Goal: Information Seeking & Learning: Learn about a topic

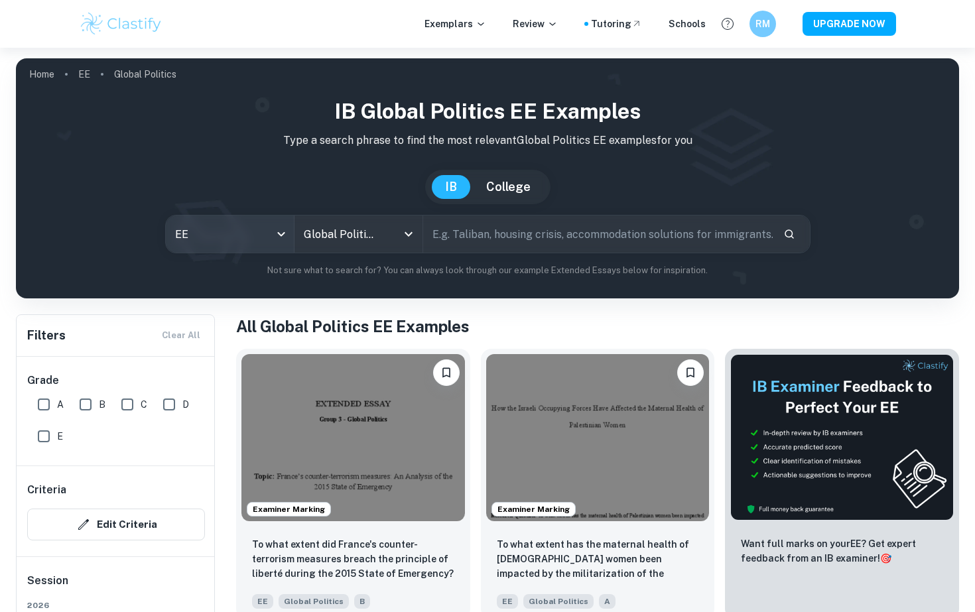
click at [238, 235] on body "We value your privacy We use cookies to enhance your browsing experience, serve…" at bounding box center [487, 354] width 975 height 612
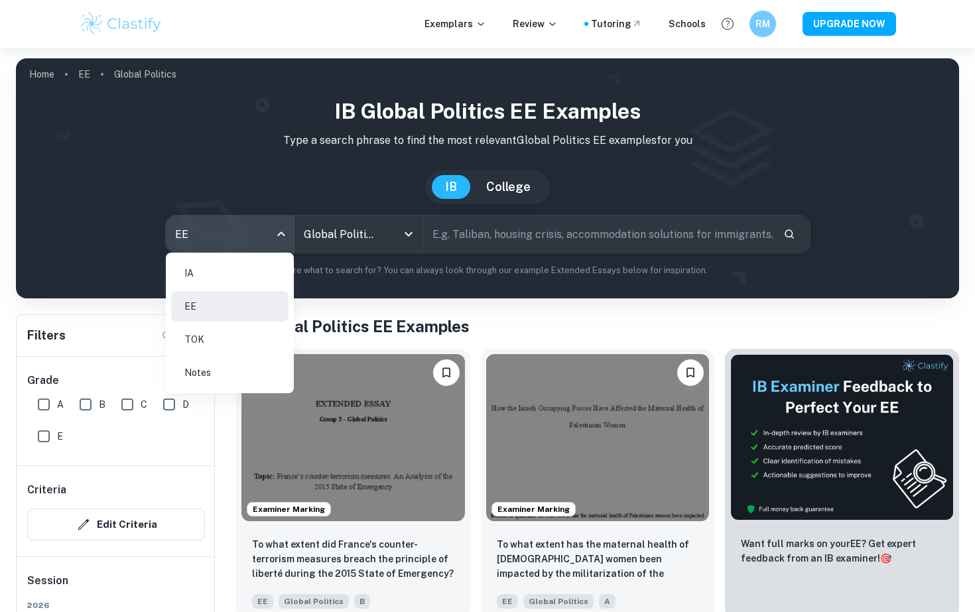
click at [235, 265] on li "IA" at bounding box center [229, 273] width 117 height 31
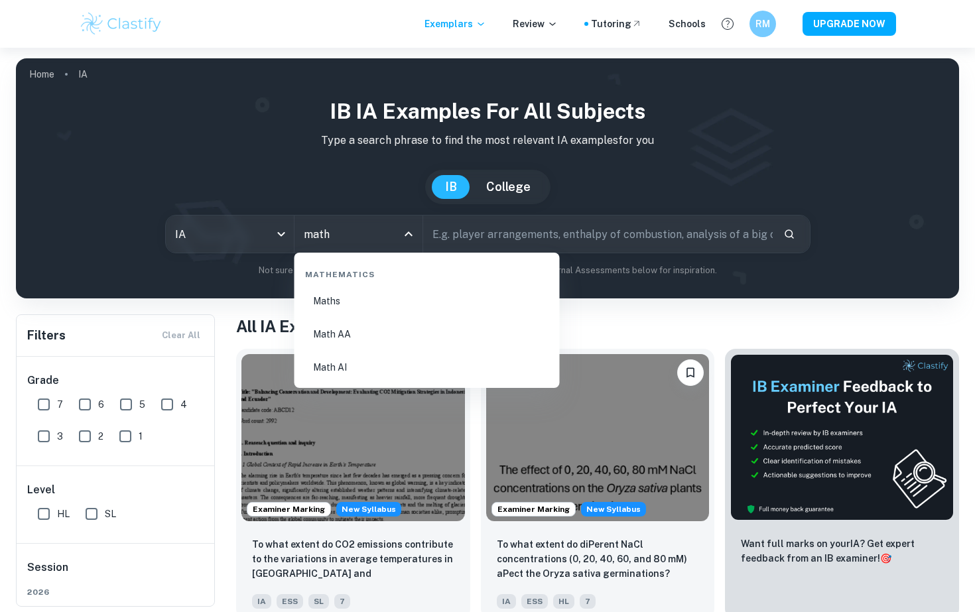
click at [386, 369] on li "Math AI" at bounding box center [427, 367] width 255 height 31
type input "Math AI"
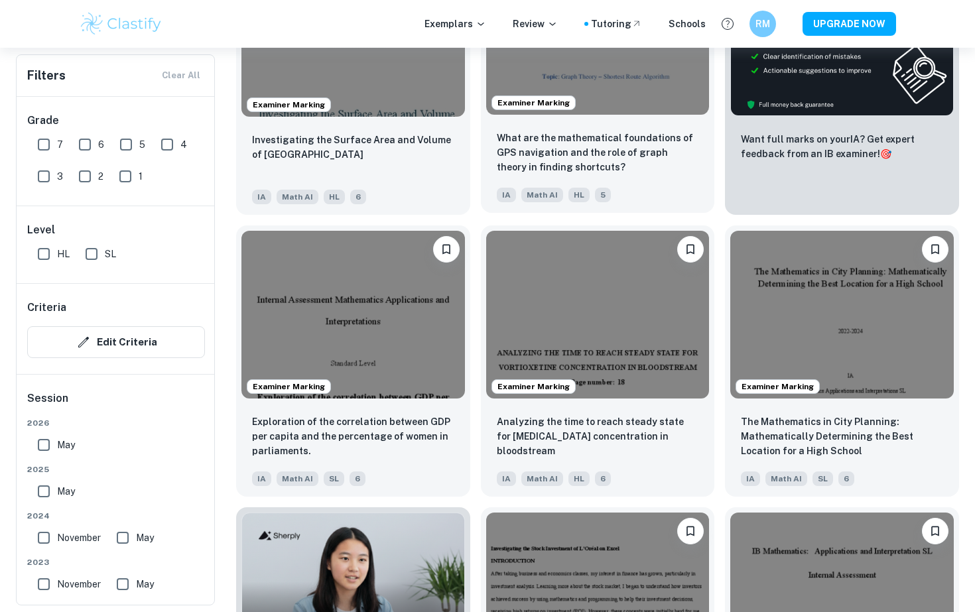
scroll to position [615, 0]
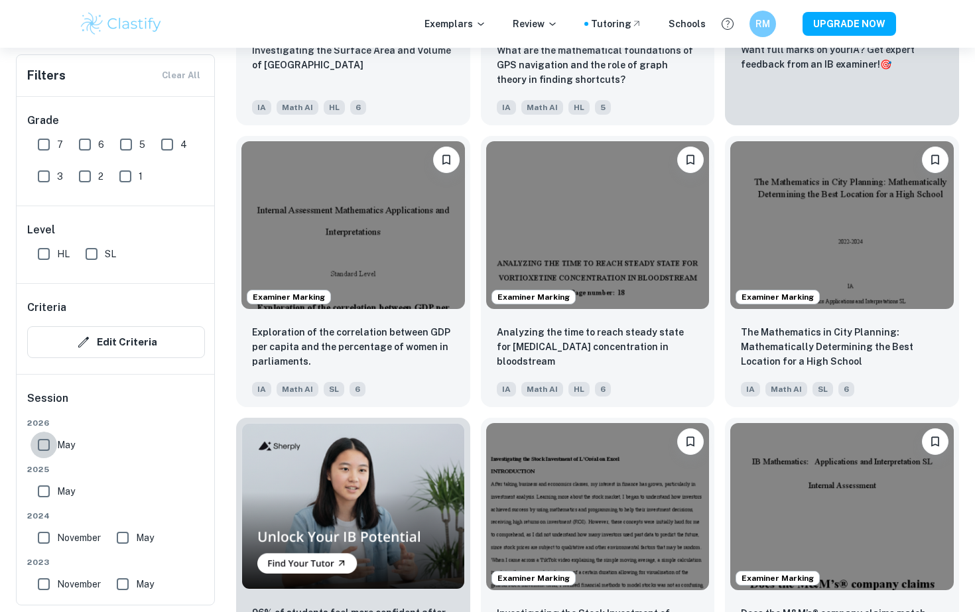
click at [41, 454] on input "May" at bounding box center [44, 445] width 27 height 27
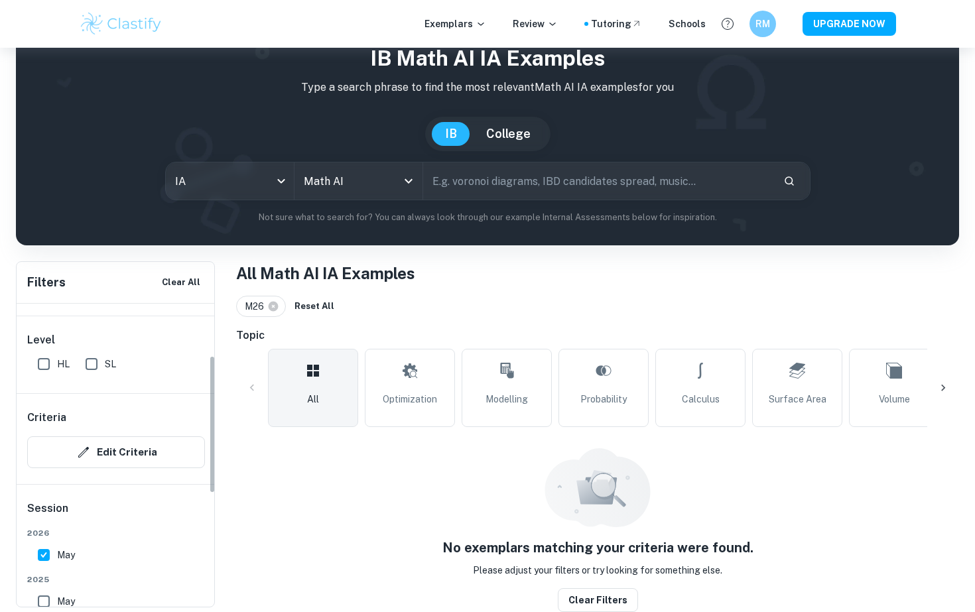
scroll to position [165, 0]
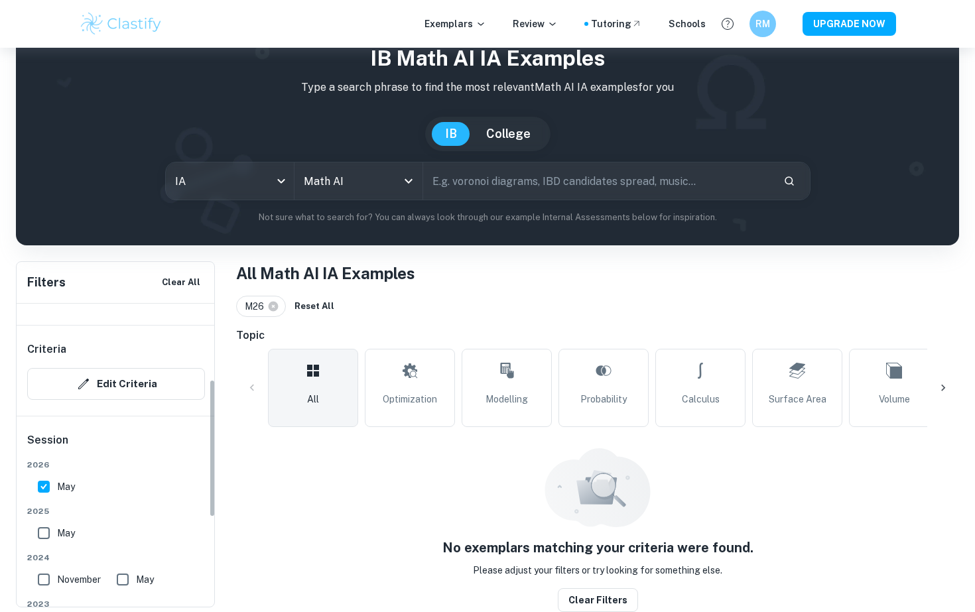
click at [28, 482] on div "[DATE]" at bounding box center [116, 479] width 178 height 41
click at [47, 495] on input "May" at bounding box center [44, 486] width 27 height 27
checkbox input "false"
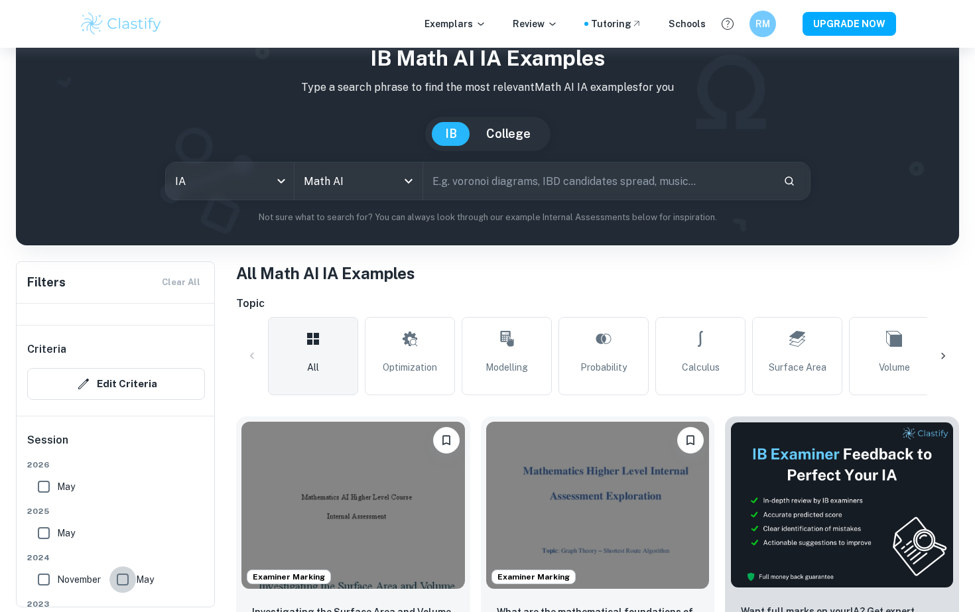
drag, startPoint x: 126, startPoint y: 588, endPoint x: 102, endPoint y: 588, distance: 23.9
click at [127, 588] on input "May" at bounding box center [122, 579] width 27 height 27
checkbox input "true"
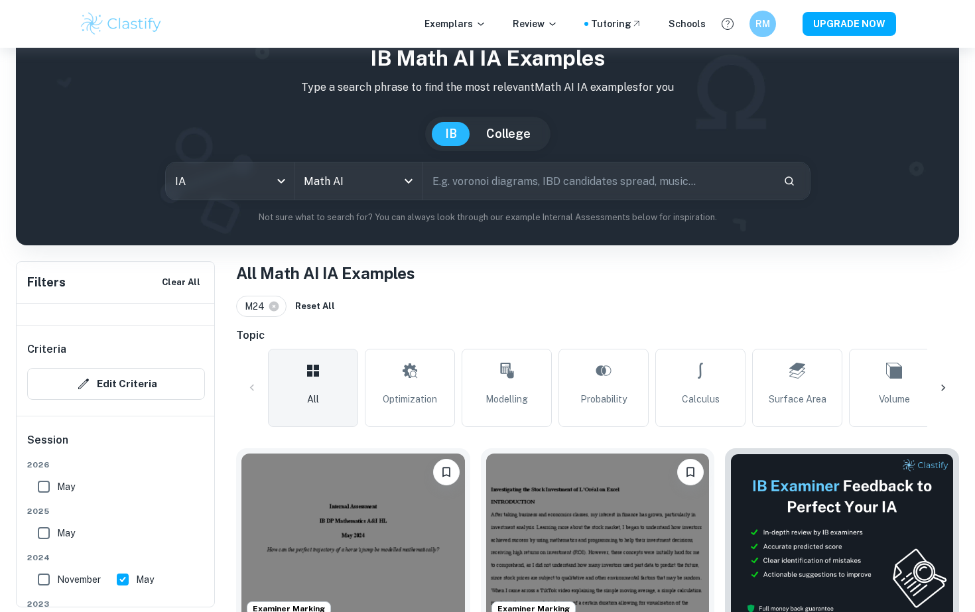
click at [64, 588] on label "November" at bounding box center [66, 579] width 70 height 27
click at [57, 588] on input "November" at bounding box center [44, 579] width 27 height 27
checkbox input "true"
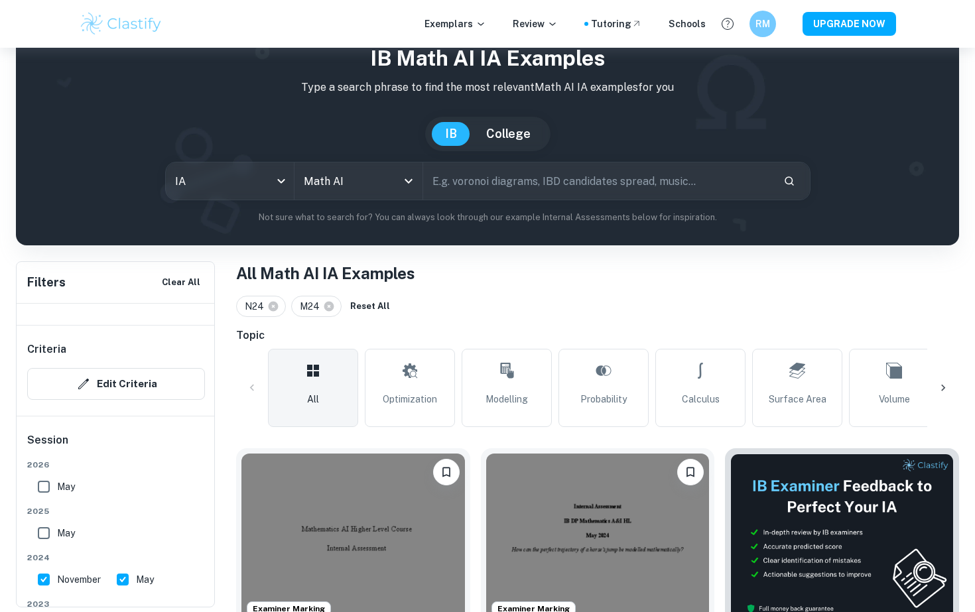
click at [57, 534] on span "May" at bounding box center [66, 533] width 18 height 15
click at [57, 534] on input "May" at bounding box center [44, 533] width 27 height 27
checkbox input "true"
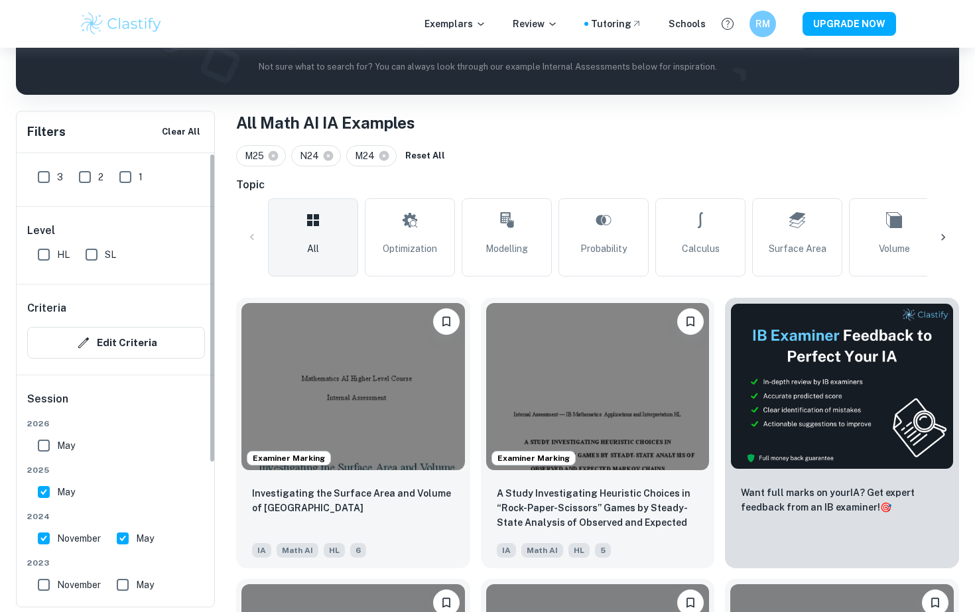
scroll to position [0, 0]
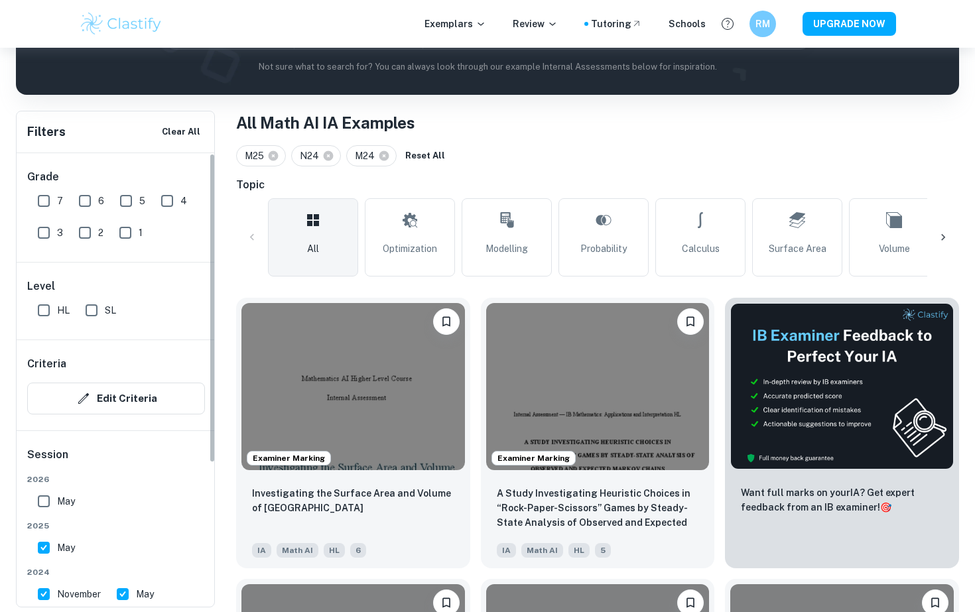
click at [49, 204] on input "7" at bounding box center [44, 201] width 27 height 27
checkbox input "true"
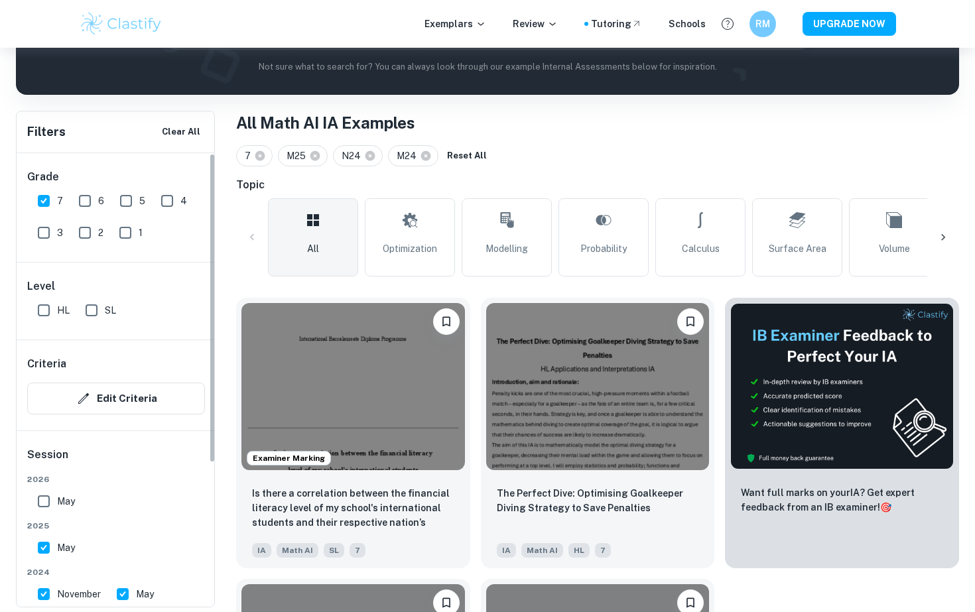
click at [34, 314] on input "HL" at bounding box center [44, 310] width 27 height 27
checkbox input "true"
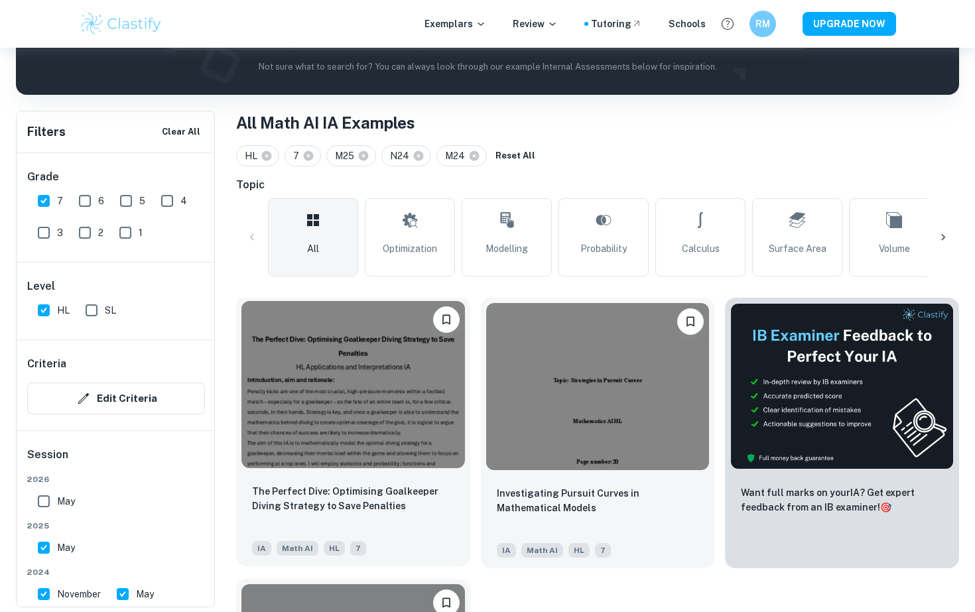
click at [422, 408] on img at bounding box center [352, 384] width 223 height 167
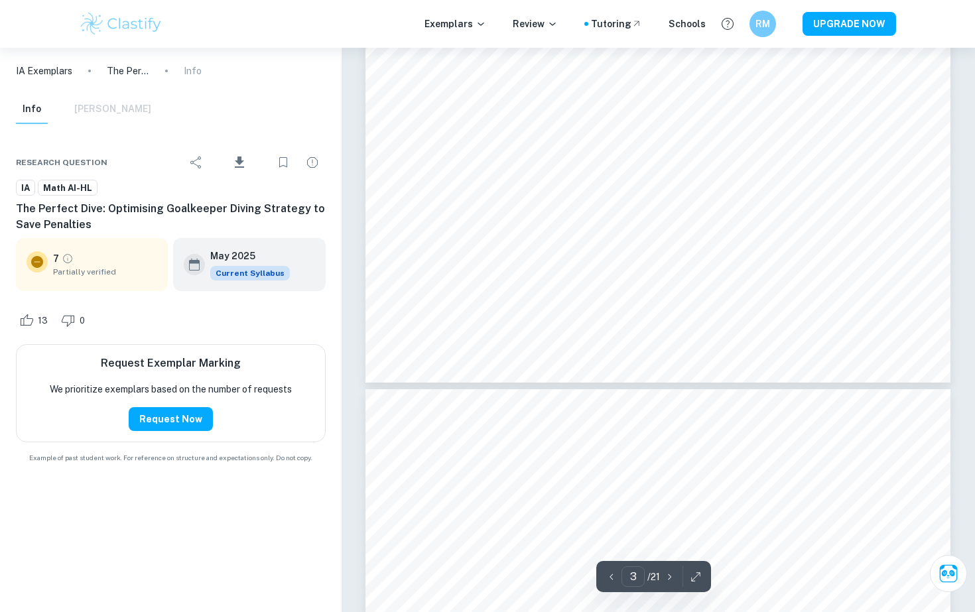
type input "2"
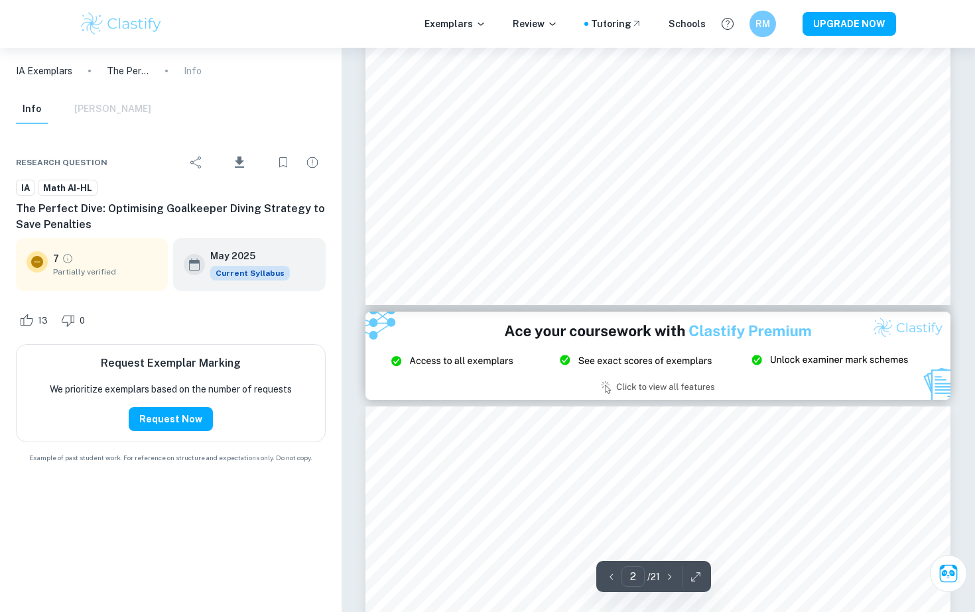
scroll to position [1275, 0]
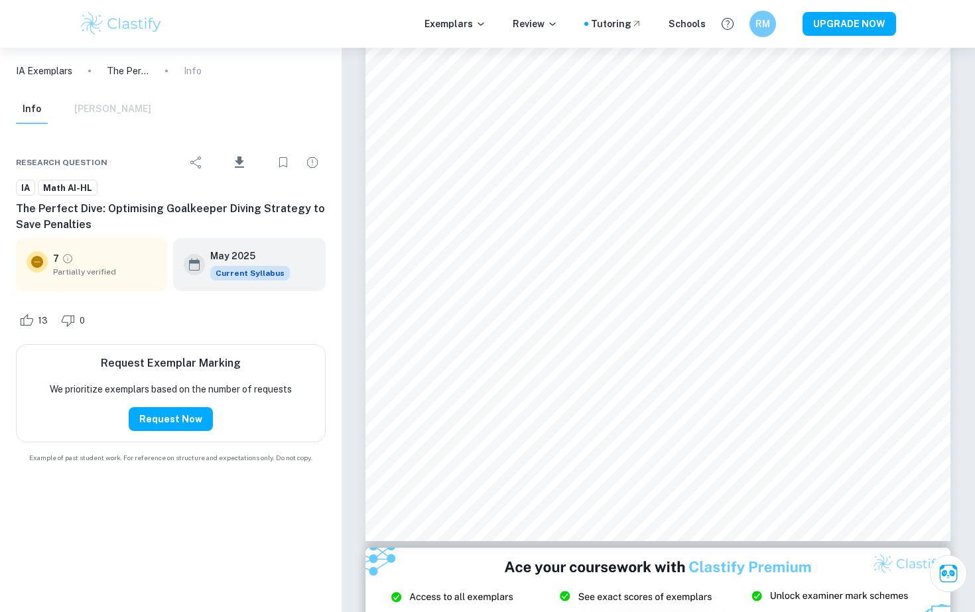
scroll to position [204, 0]
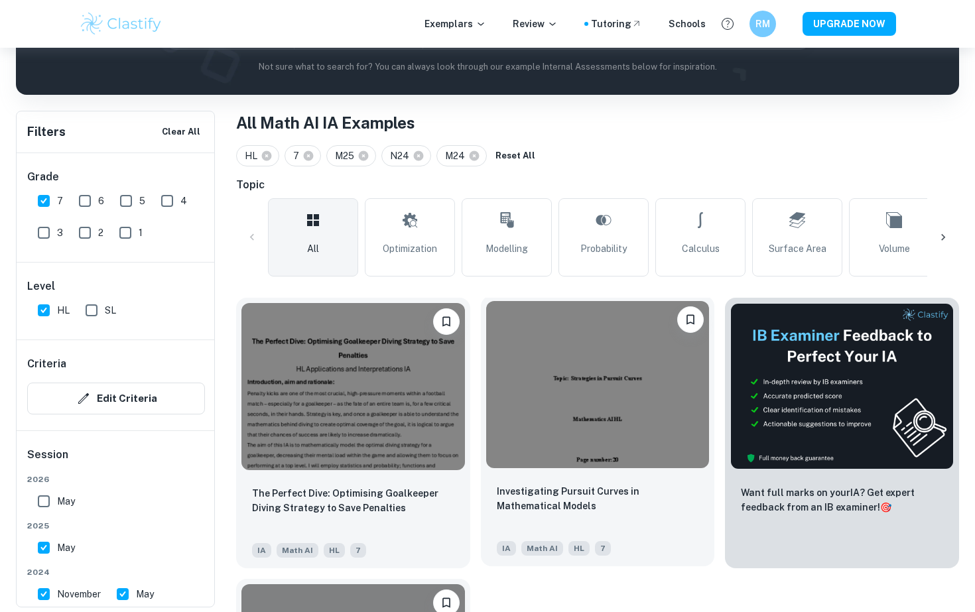
click at [588, 408] on img at bounding box center [597, 384] width 223 height 167
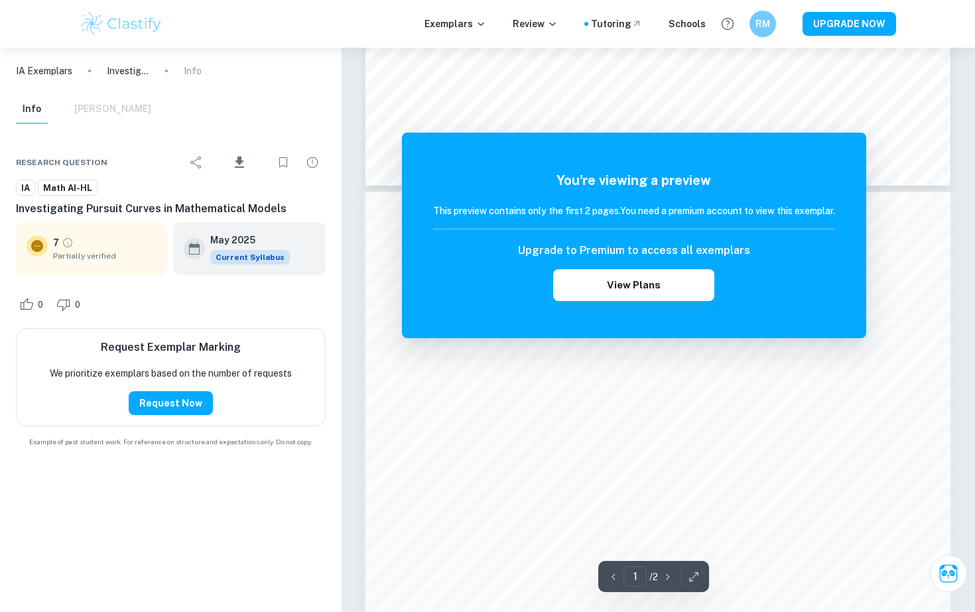
scroll to position [615, 0]
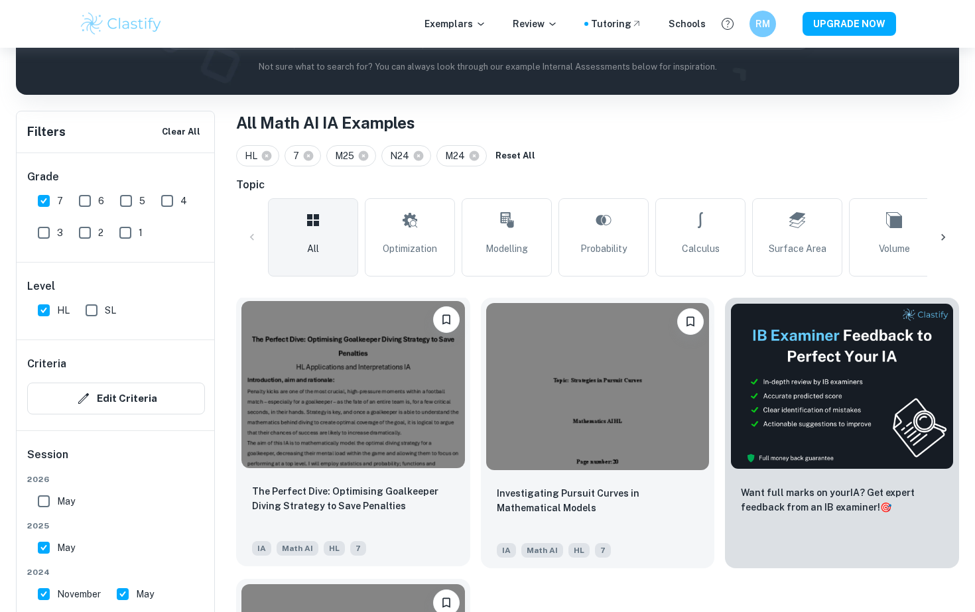
scroll to position [420, 0]
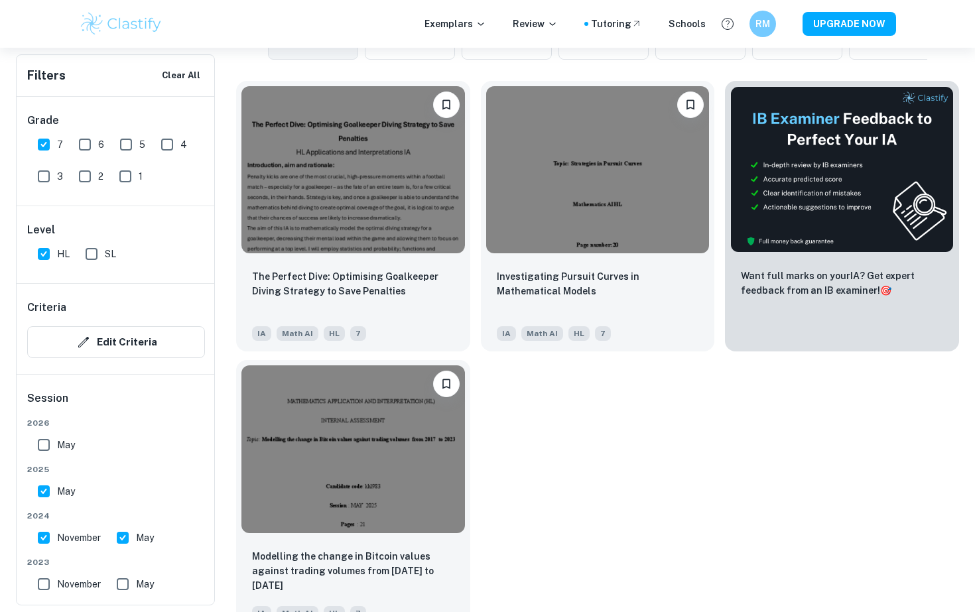
click at [365, 460] on img at bounding box center [352, 448] width 223 height 167
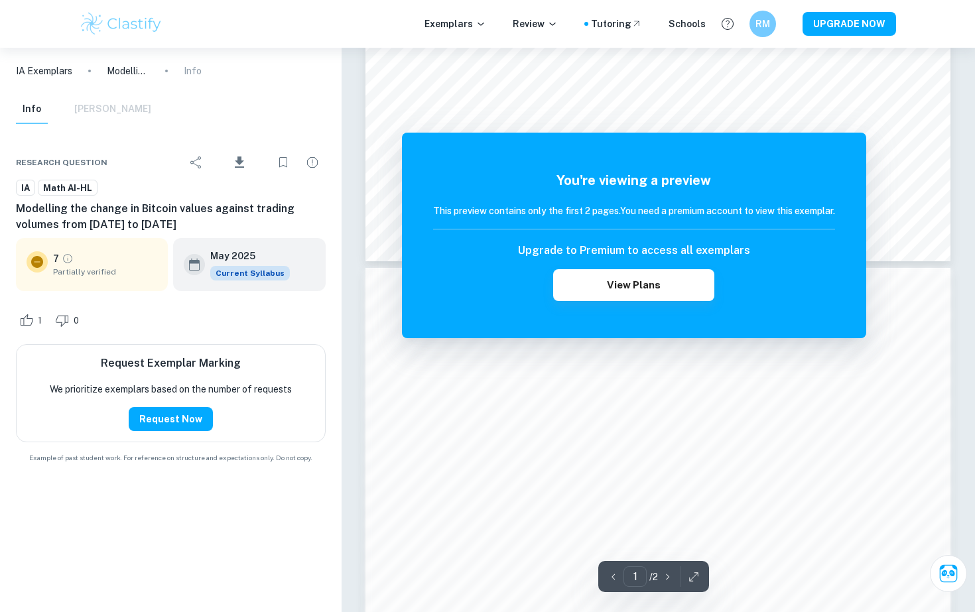
scroll to position [420, 0]
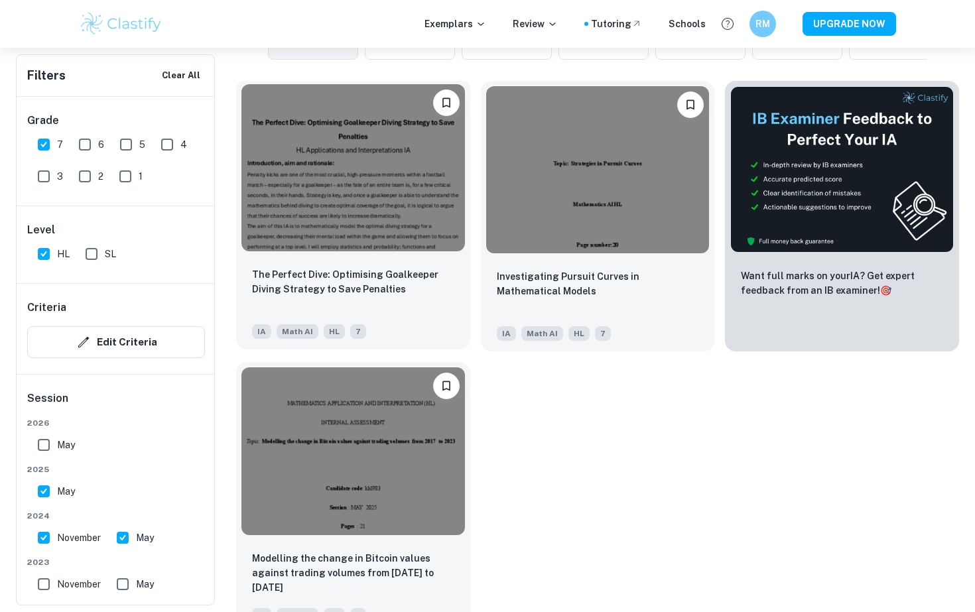
click at [356, 199] on img at bounding box center [352, 167] width 223 height 167
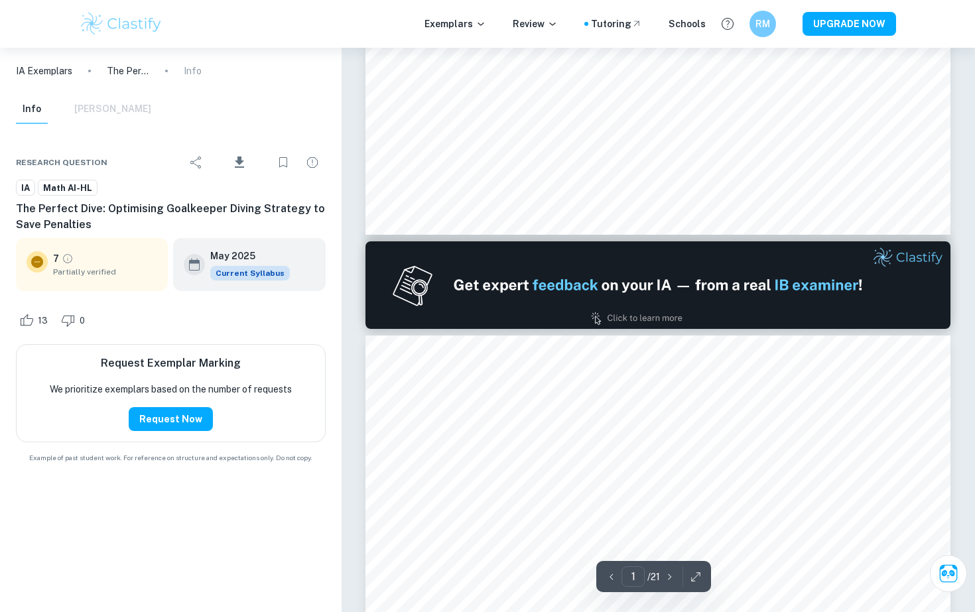
type input "2"
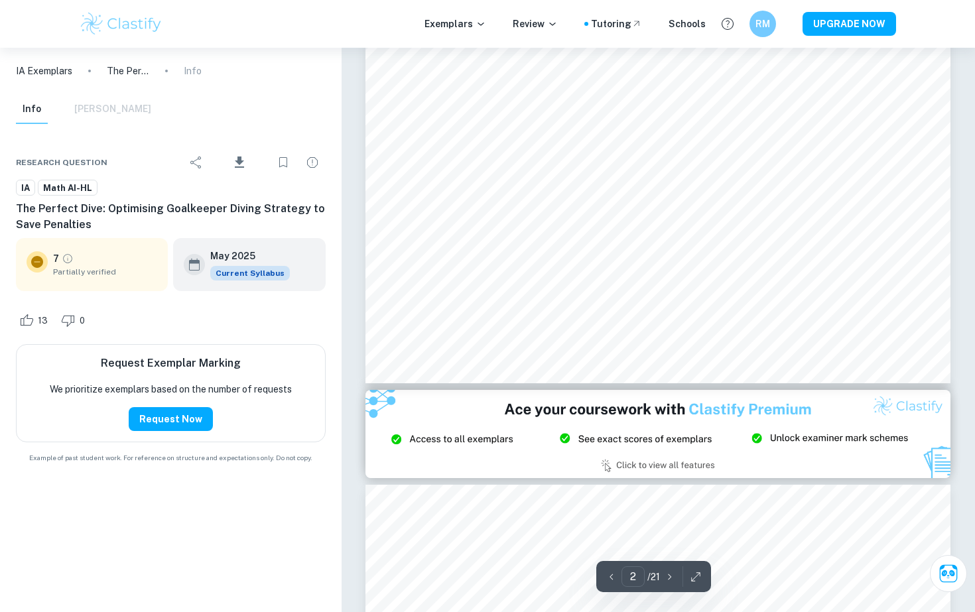
scroll to position [1531, 0]
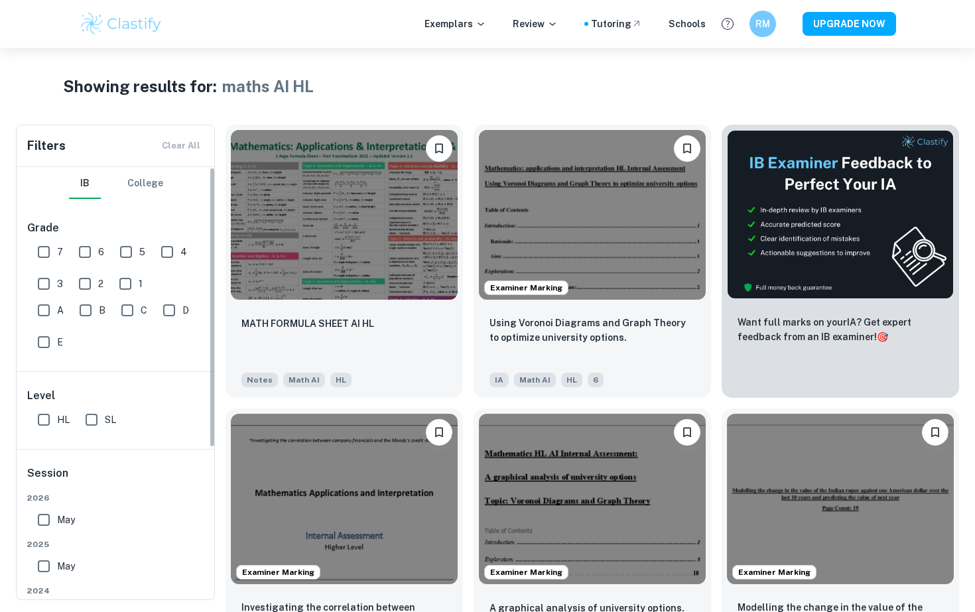
click at [38, 257] on input "7" at bounding box center [44, 252] width 27 height 27
click at [46, 258] on input "7" at bounding box center [44, 252] width 27 height 27
checkbox input "false"
click at [43, 253] on input "7" at bounding box center [44, 252] width 27 height 27
click at [50, 251] on input "7" at bounding box center [44, 252] width 27 height 27
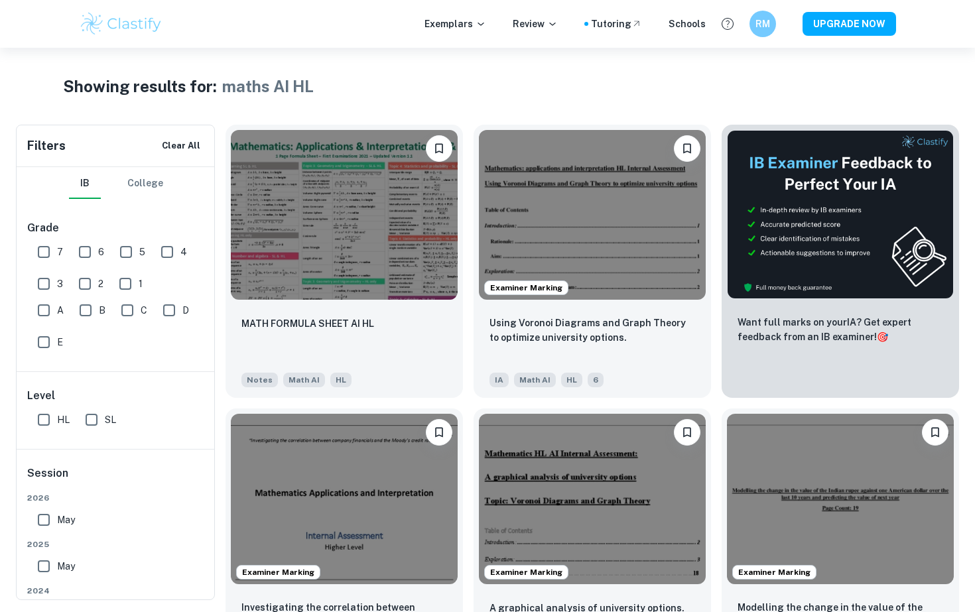
click at [50, 251] on input "7" at bounding box center [44, 252] width 27 height 27
checkbox input "false"
click at [101, 251] on span "6" at bounding box center [101, 252] width 6 height 15
click at [98, 251] on input "6" at bounding box center [85, 252] width 27 height 27
checkbox input "false"
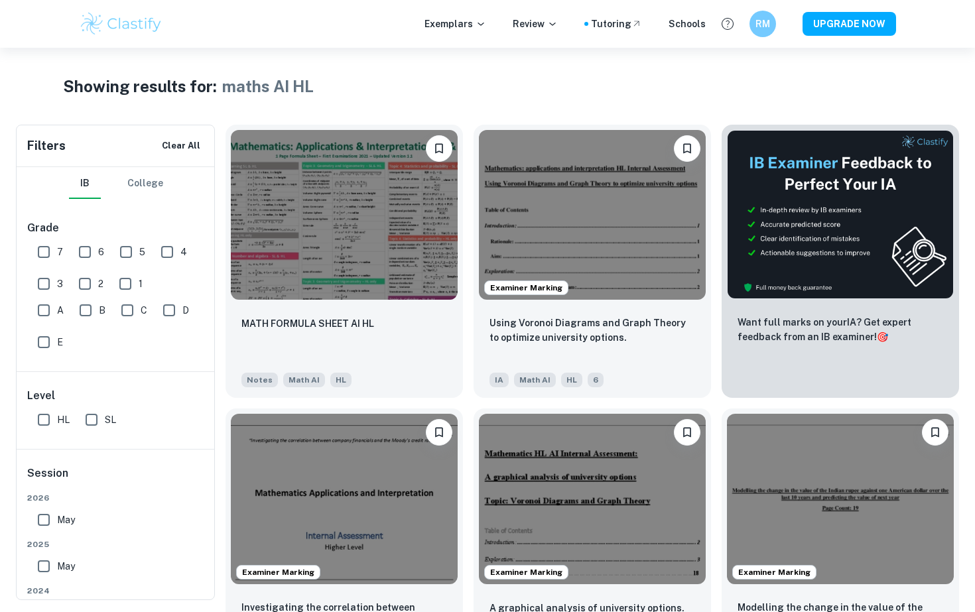
click at [45, 409] on input "HL" at bounding box center [44, 419] width 27 height 27
checkbox input "false"
